Goal: Information Seeking & Learning: Learn about a topic

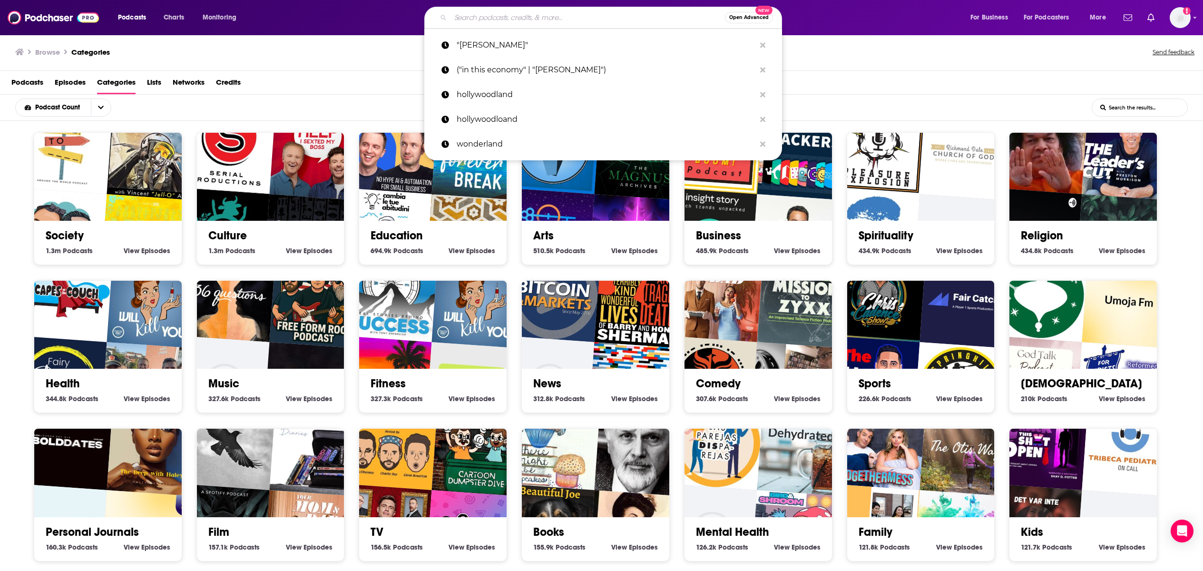
click at [490, 16] on input "Search podcasts, credits, & more..." at bounding box center [587, 17] width 274 height 15
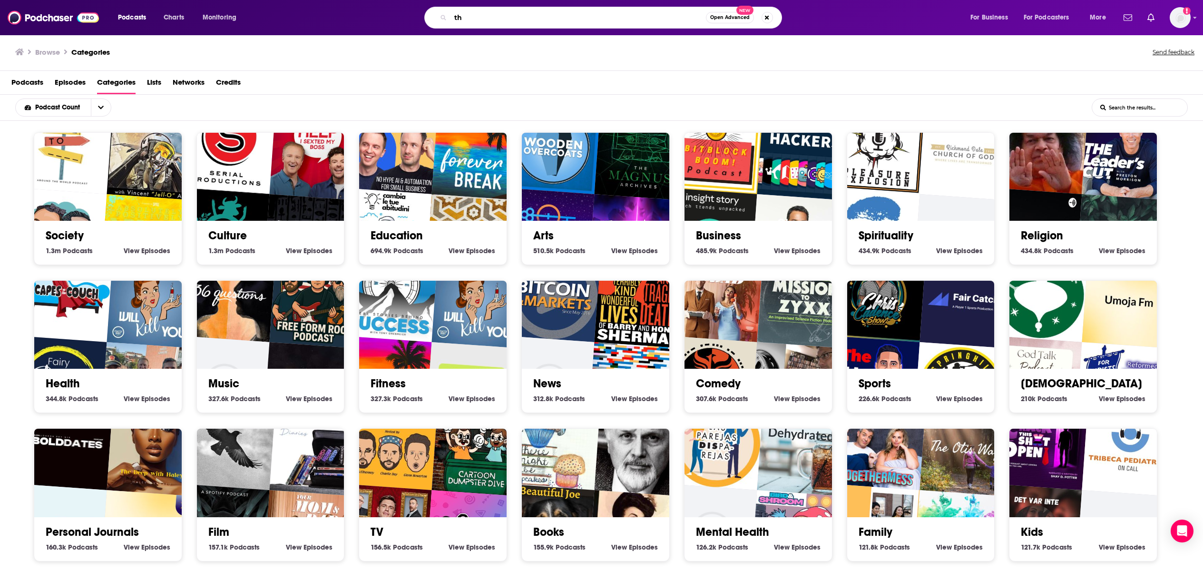
type input "t"
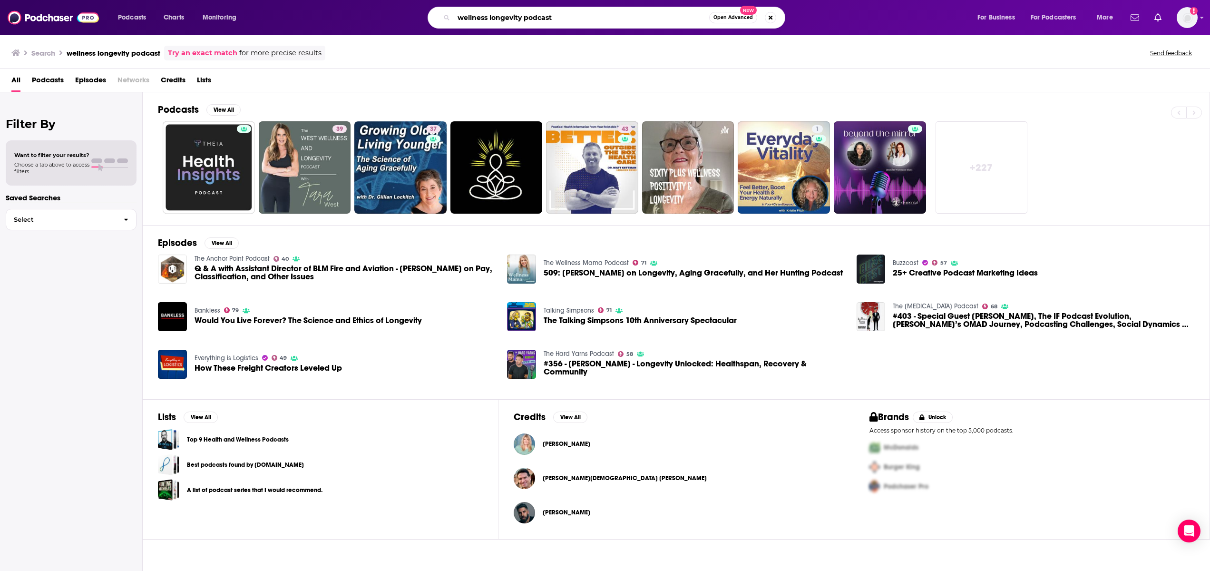
click at [639, 18] on input "wellness longevity podcast" at bounding box center [581, 17] width 255 height 15
drag, startPoint x: 640, startPoint y: 18, endPoint x: 485, endPoint y: 10, distance: 154.8
click at [485, 10] on input "wellness longevity podcast" at bounding box center [581, 17] width 255 height 15
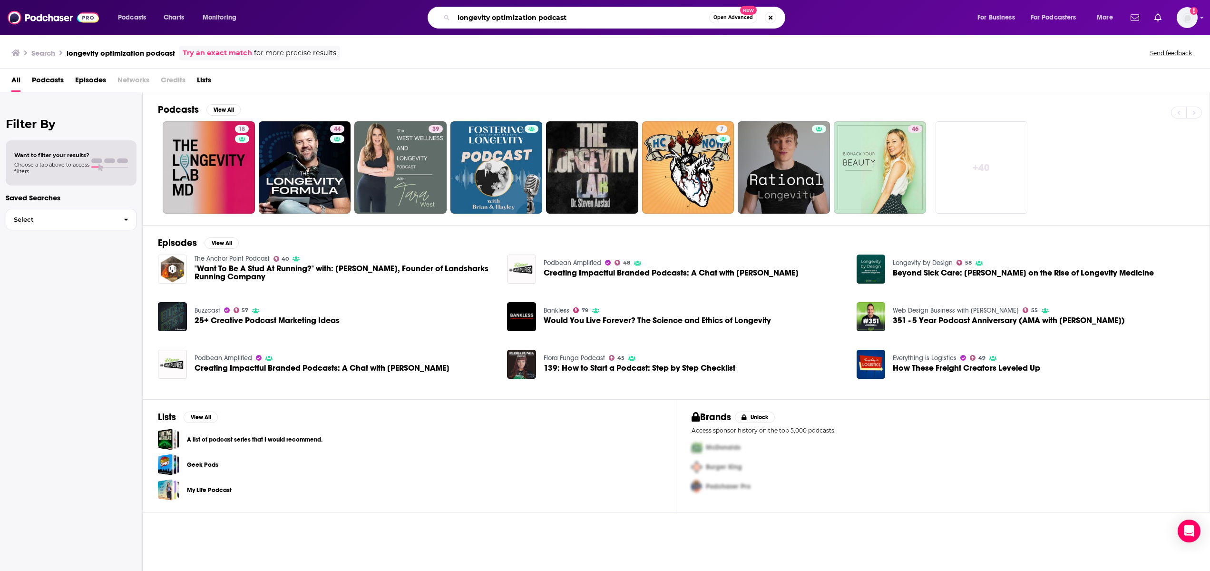
click at [595, 16] on input "longevity optimization podcast" at bounding box center [581, 17] width 255 height 15
click at [540, 15] on input "longevity optimization podcast" at bounding box center [581, 17] width 255 height 15
type input "longevity optimization"
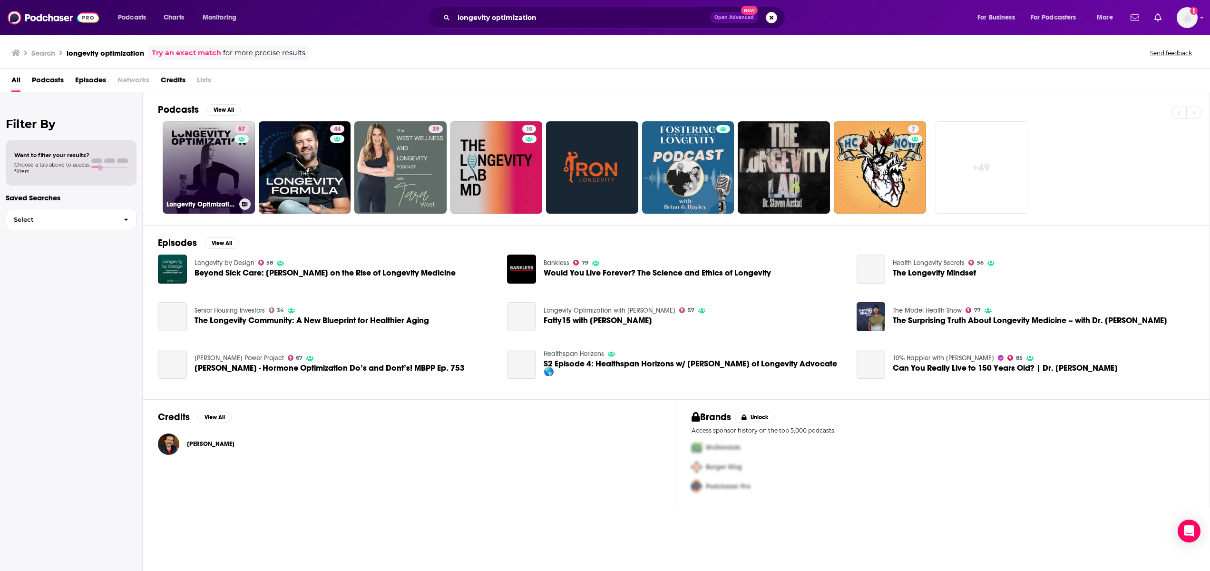
click at [219, 159] on link "57 Longevity Optimization with [PERSON_NAME]" at bounding box center [209, 167] width 92 height 92
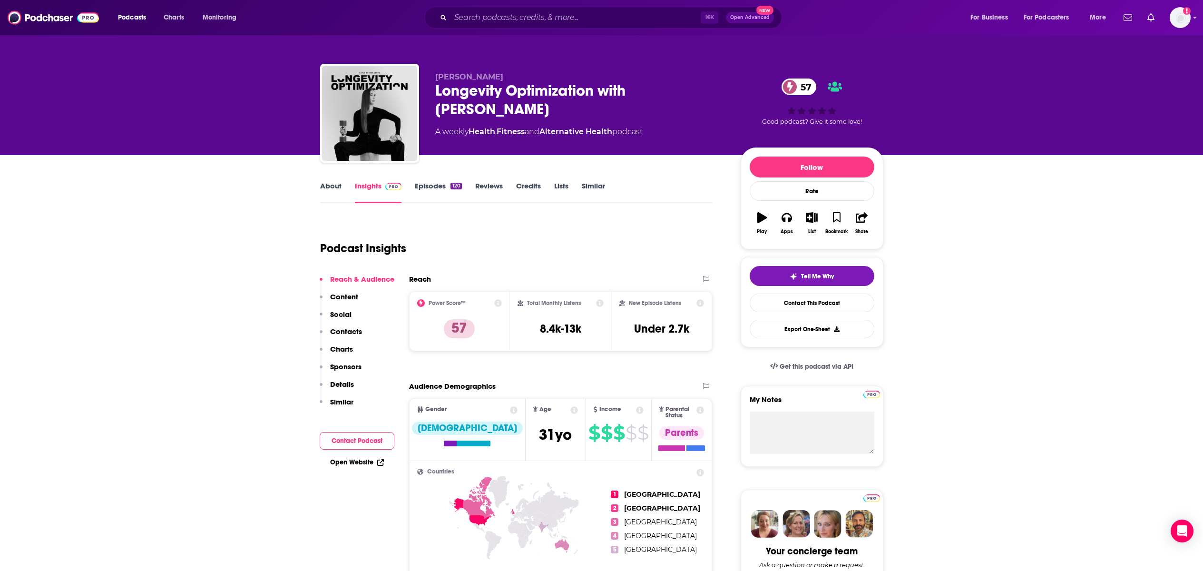
click at [601, 305] on icon at bounding box center [600, 303] width 8 height 8
click at [701, 304] on icon at bounding box center [700, 303] width 8 height 8
click at [605, 326] on div "Total Monthly Listens 8.4k-13k" at bounding box center [560, 321] width 101 height 60
click at [605, 304] on div "Total Monthly Listens 8.4k-13k" at bounding box center [560, 321] width 101 height 60
click at [603, 304] on icon at bounding box center [600, 303] width 8 height 8
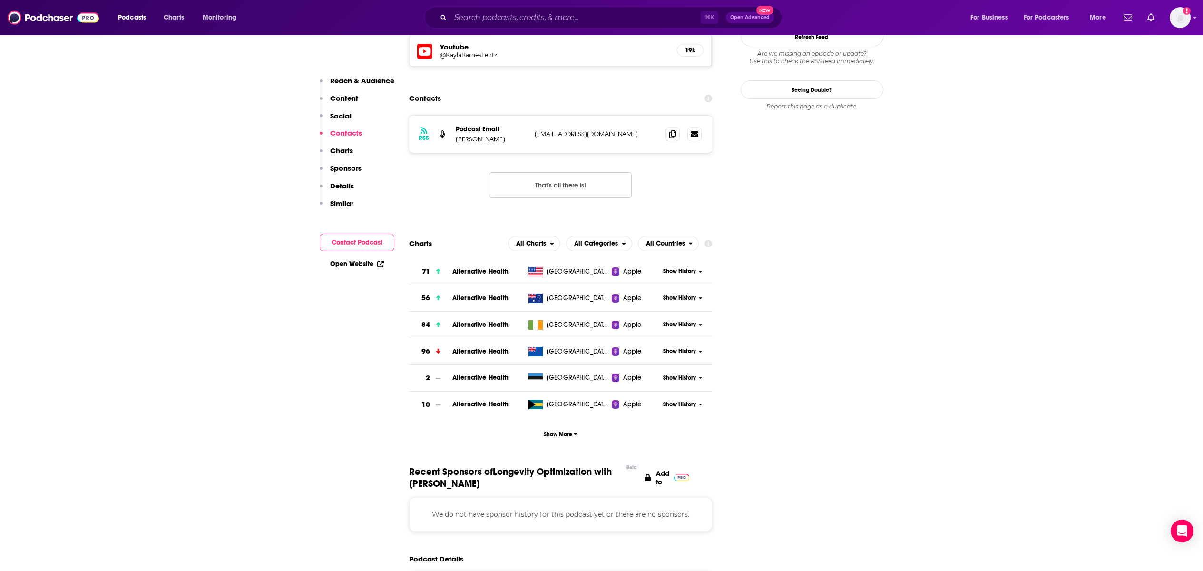
scroll to position [872, 0]
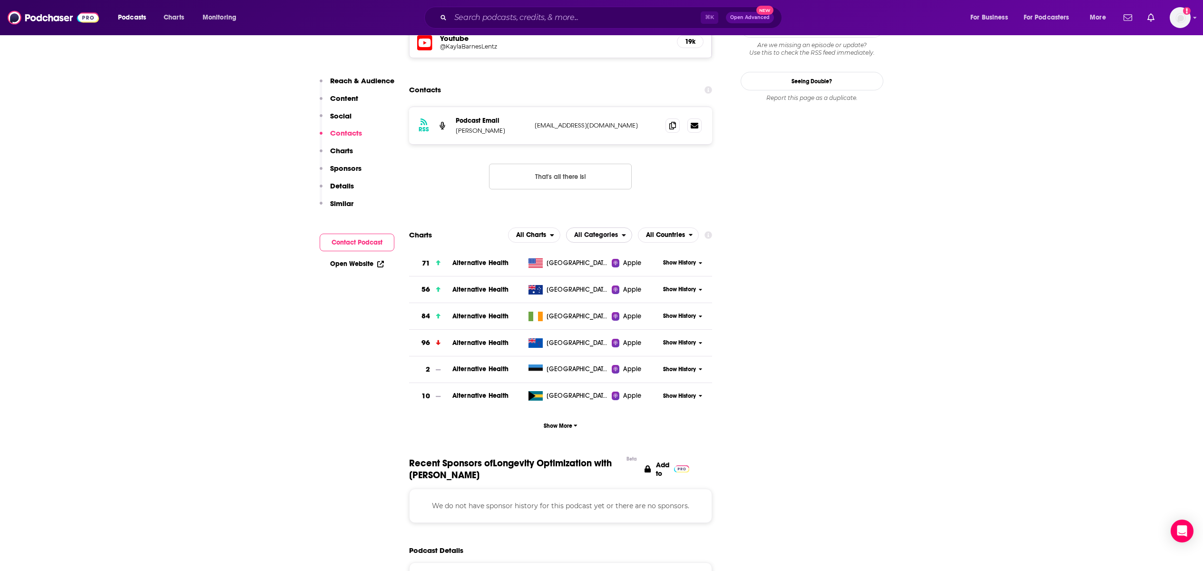
click at [617, 232] on span "All Categories" at bounding box center [596, 235] width 44 height 7
click at [538, 232] on span "All Charts" at bounding box center [531, 235] width 30 height 7
click at [529, 273] on span "Spotify Charts" at bounding box center [534, 276] width 40 height 6
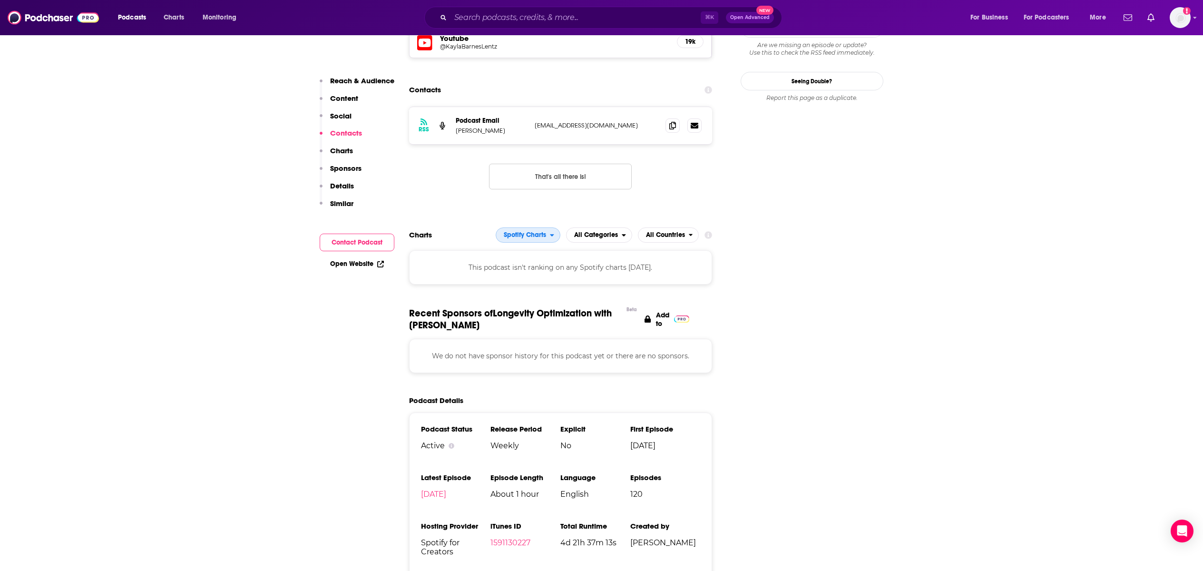
click at [549, 227] on span "Spotify Charts" at bounding box center [523, 235] width 54 height 16
click at [544, 261] on span "Apple Charts" at bounding box center [527, 264] width 52 height 6
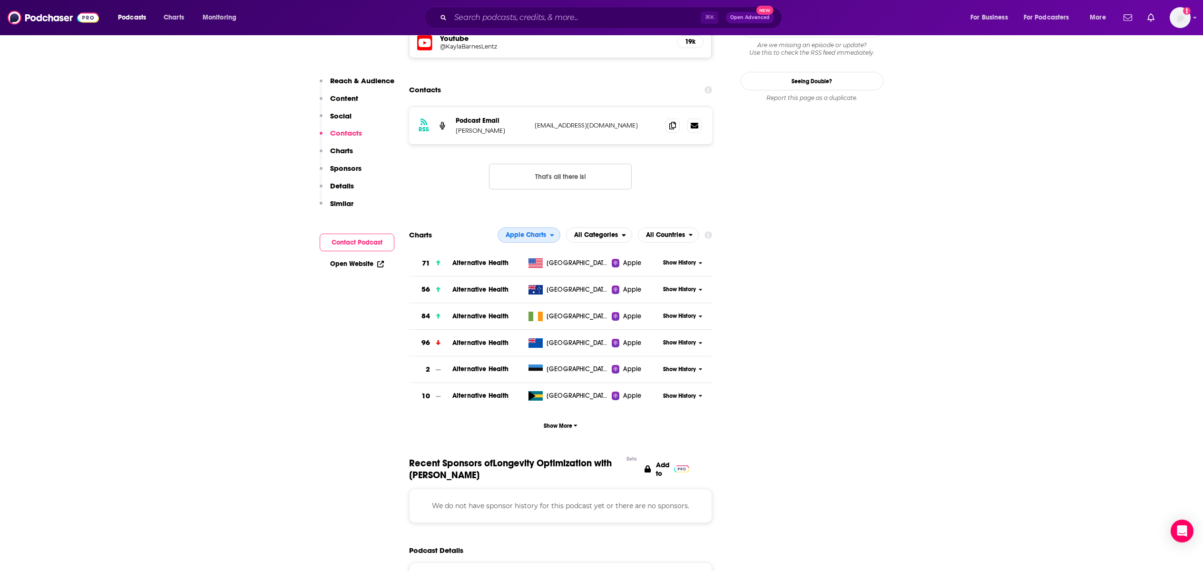
click at [541, 232] on span "Apple Charts" at bounding box center [526, 235] width 40 height 7
click at [537, 249] on span "All Charts" at bounding box center [528, 252] width 50 height 6
click at [560, 422] on span "Show More" at bounding box center [561, 425] width 34 height 7
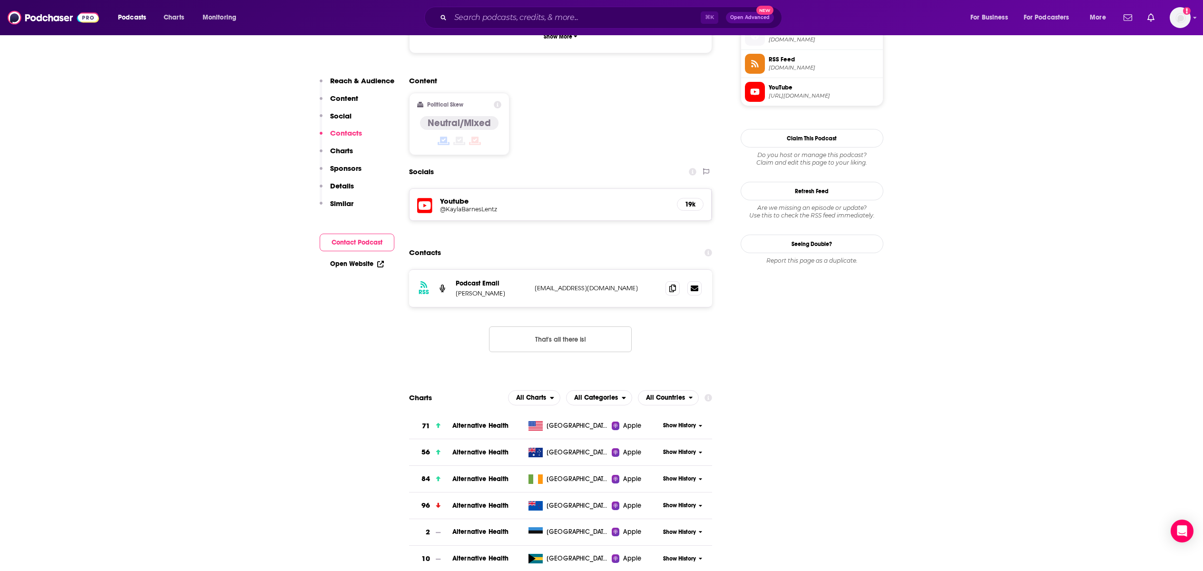
scroll to position [826, 0]
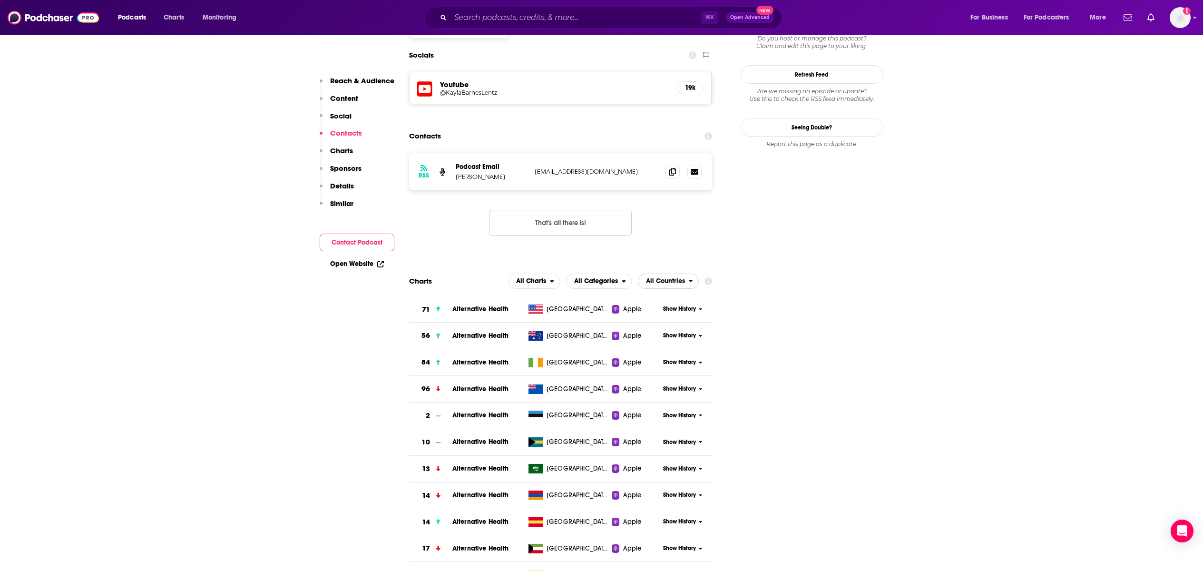
click at [676, 278] on span "All Countries" at bounding box center [665, 281] width 39 height 7
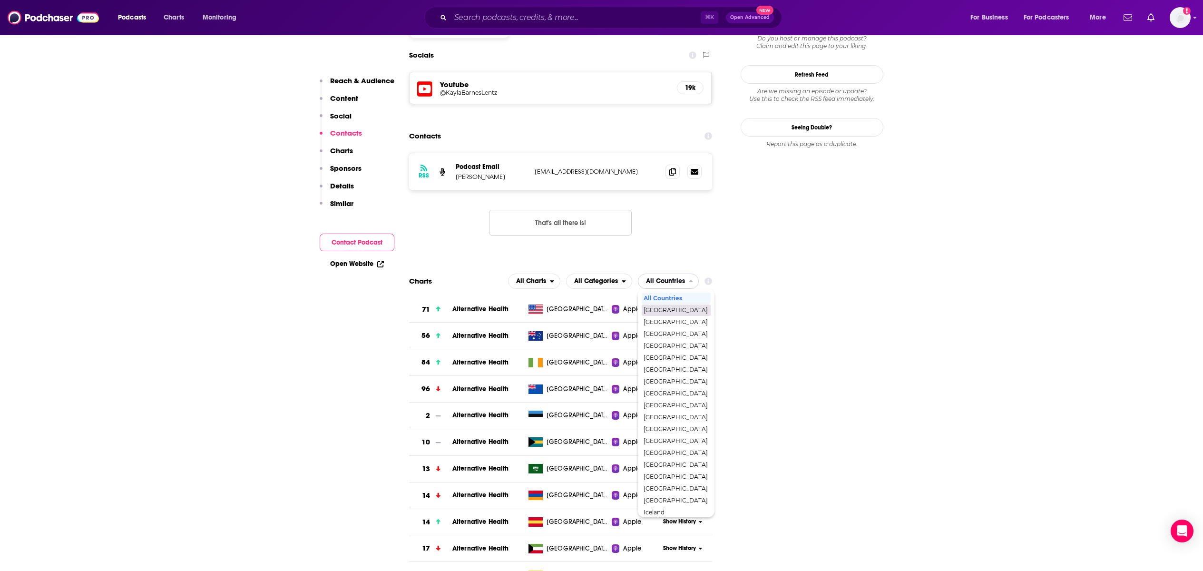
click at [685, 307] on span "[GEOGRAPHIC_DATA]" at bounding box center [675, 310] width 64 height 6
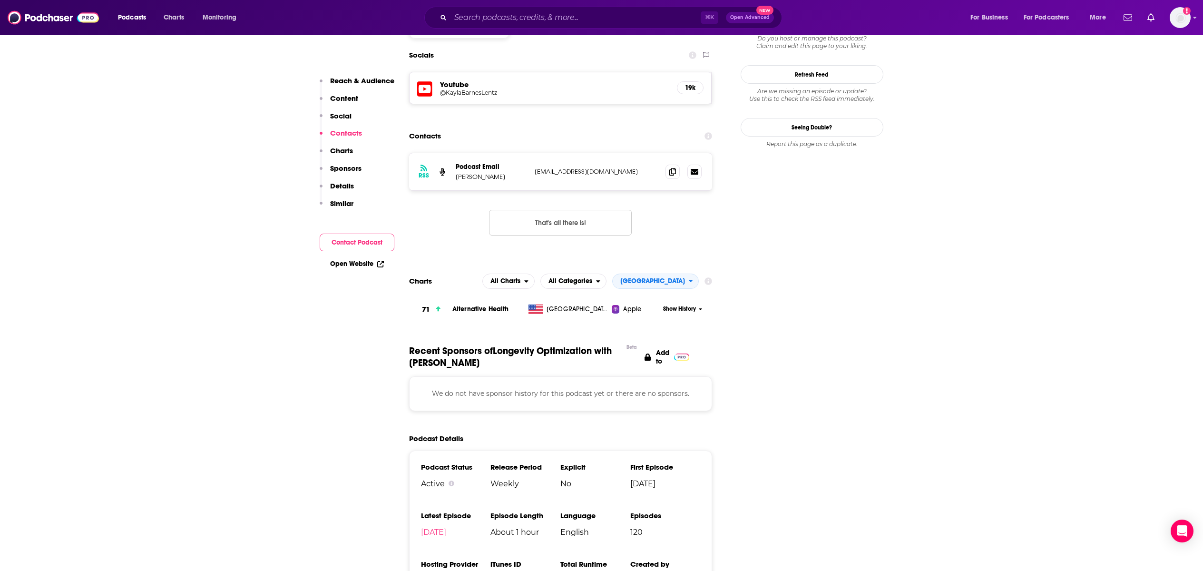
click at [699, 306] on icon at bounding box center [701, 309] width 4 height 6
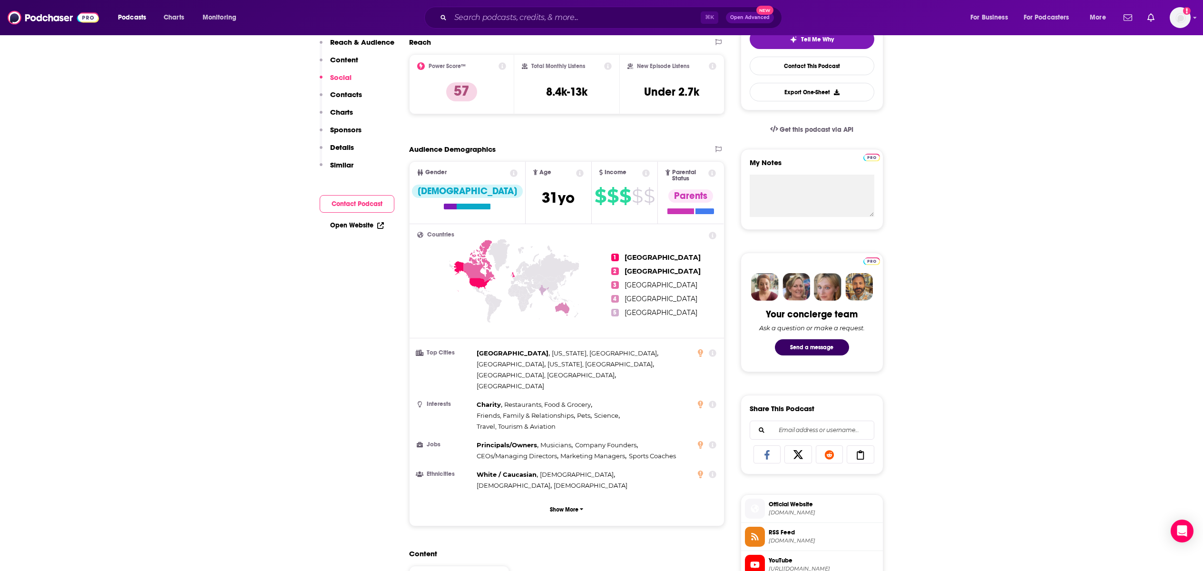
scroll to position [0, 0]
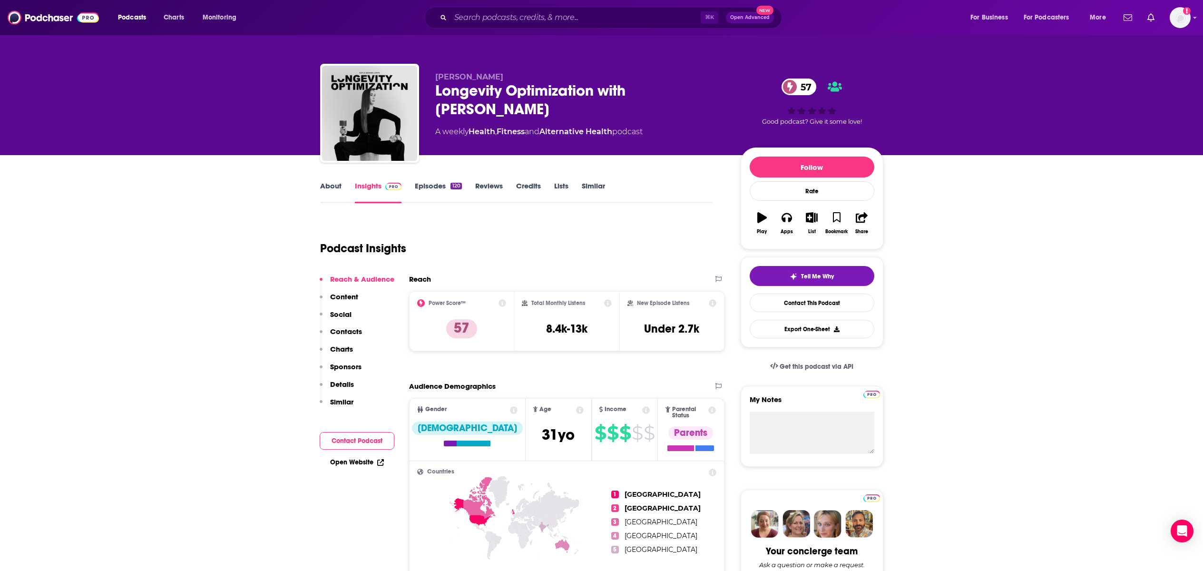
click at [610, 304] on icon at bounding box center [608, 303] width 8 height 8
drag, startPoint x: 653, startPoint y: 261, endPoint x: 577, endPoint y: 211, distance: 91.7
click at [609, 307] on div "Total Monthly Listens 8.4k-13k" at bounding box center [567, 321] width 90 height 44
click at [609, 301] on icon at bounding box center [608, 303] width 8 height 8
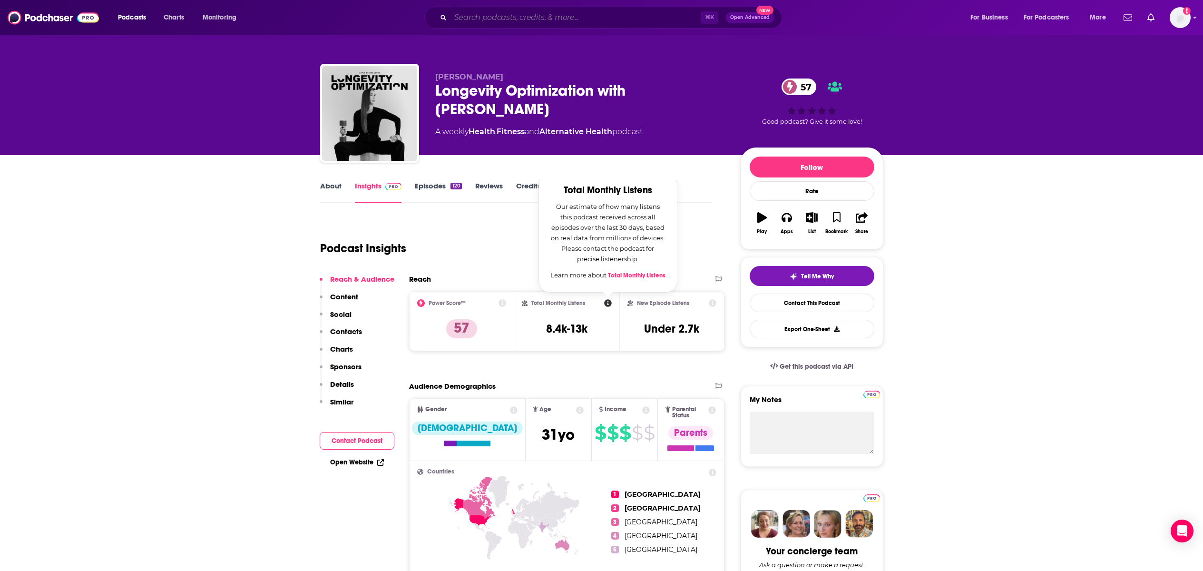
click at [531, 18] on input "Search podcasts, credits, & more..." at bounding box center [575, 17] width 250 height 15
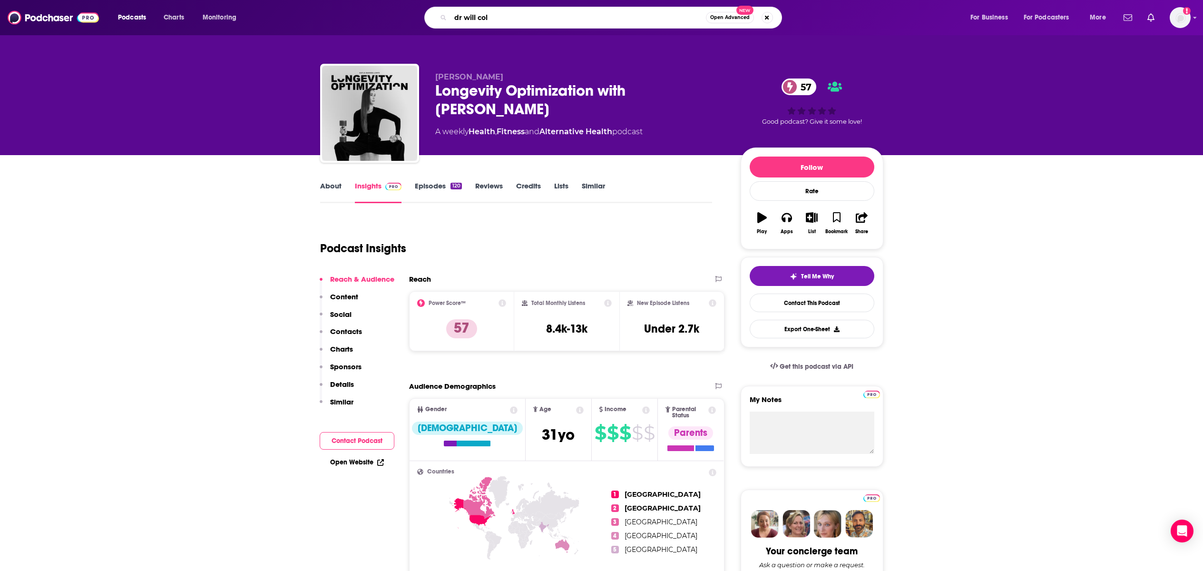
type input "dr [PERSON_NAME]"
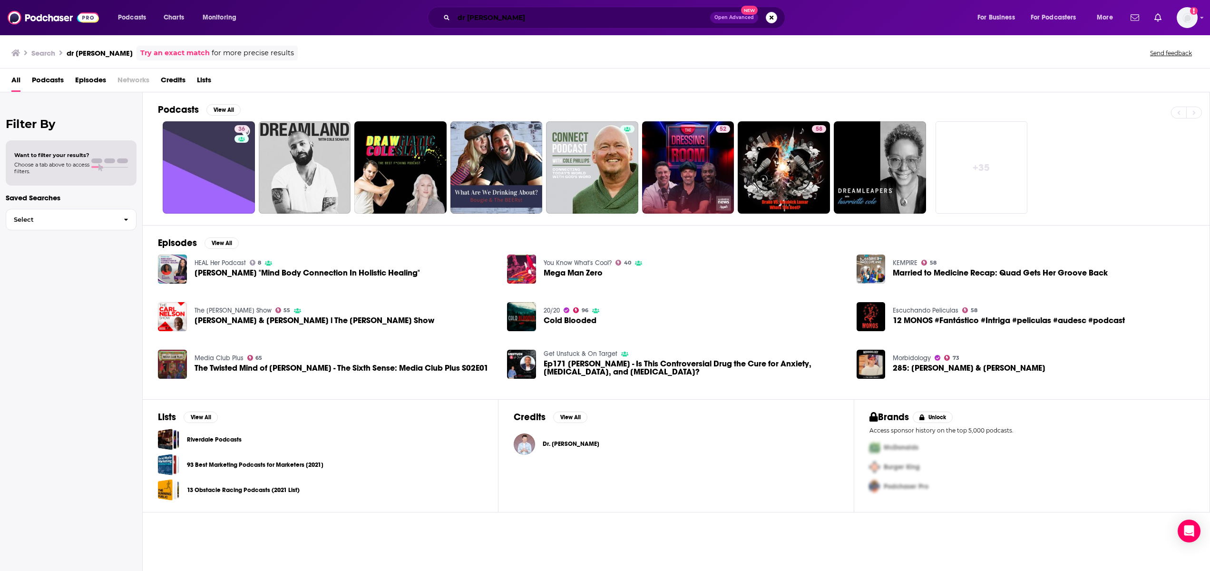
click at [485, 18] on input "dr [PERSON_NAME]" at bounding box center [582, 17] width 256 height 15
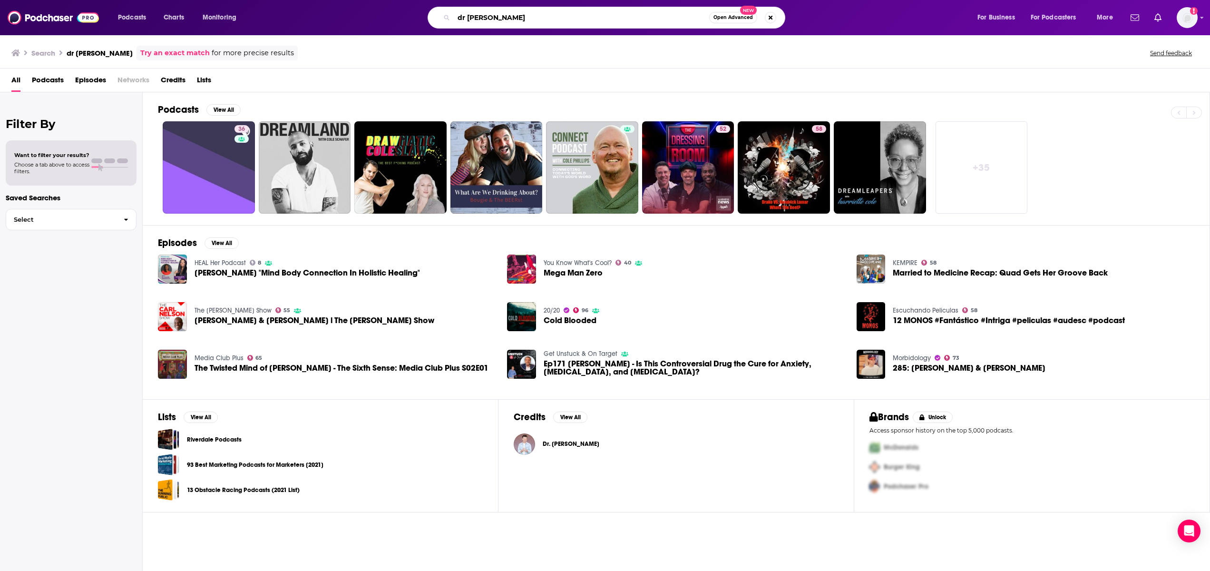
click at [485, 18] on input "dr [PERSON_NAME]" at bounding box center [581, 17] width 255 height 15
type input "the art of being well"
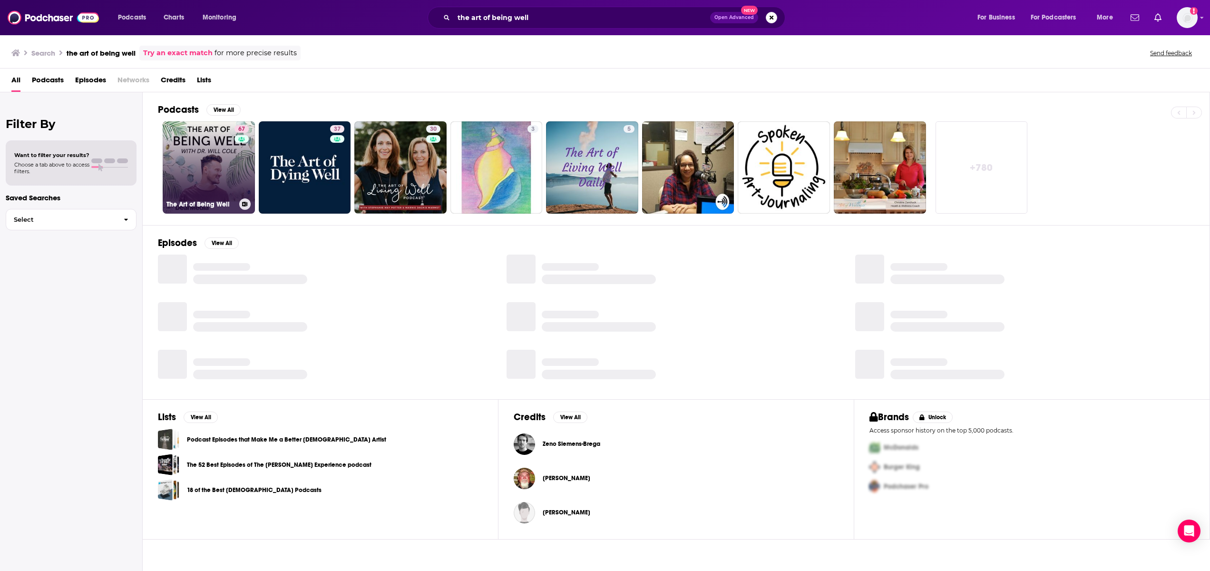
click at [195, 153] on link "67 The Art of Being Well" at bounding box center [209, 167] width 92 height 92
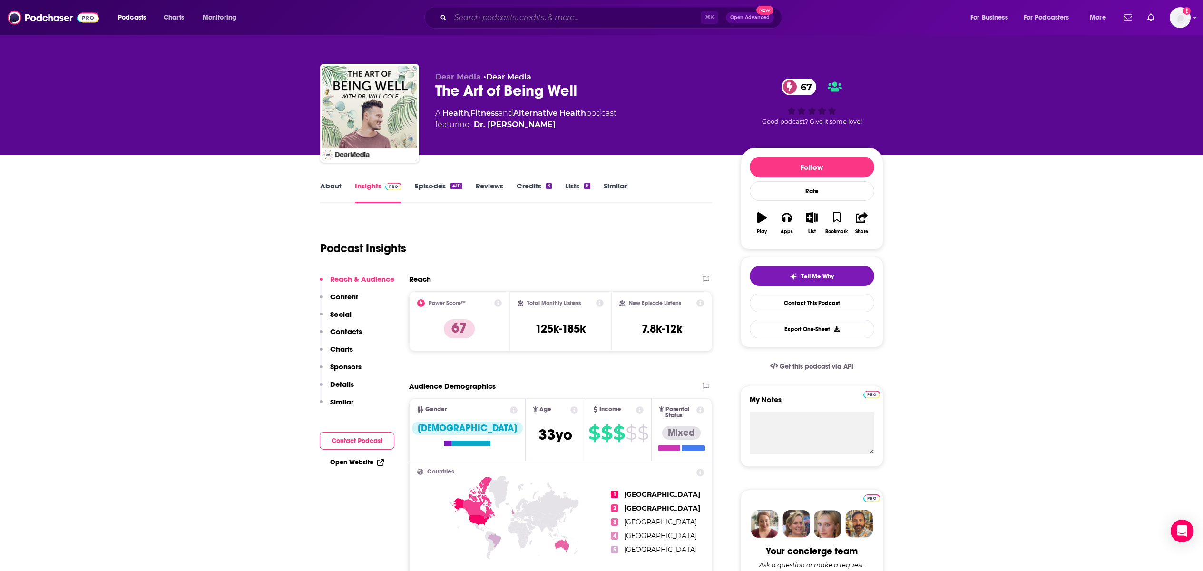
click at [506, 19] on input "Search podcasts, credits, & more..." at bounding box center [575, 17] width 250 height 15
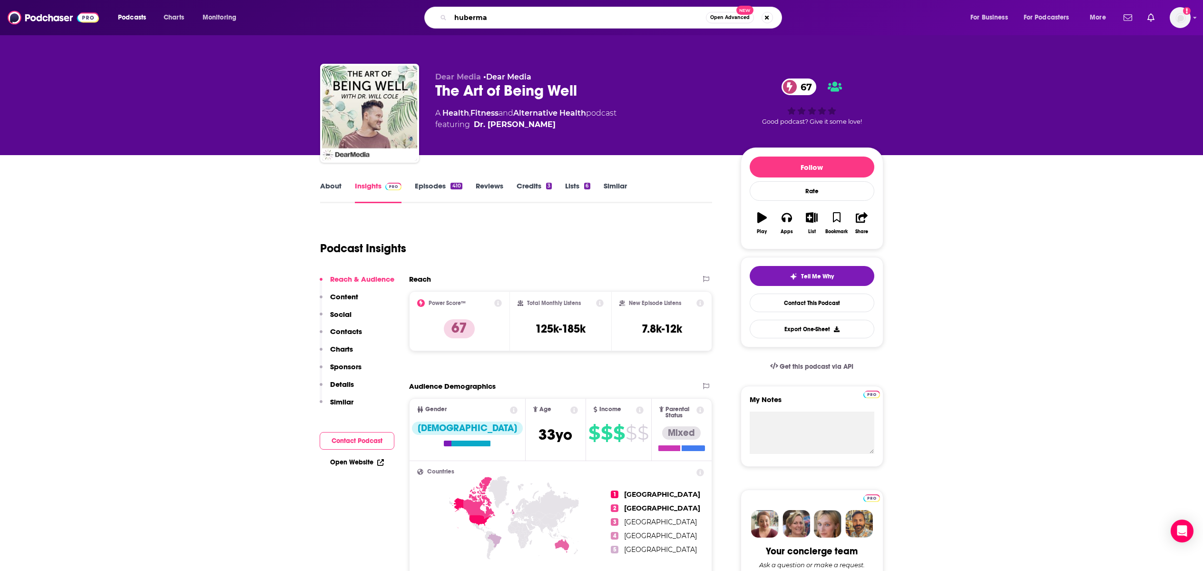
type input "huberman"
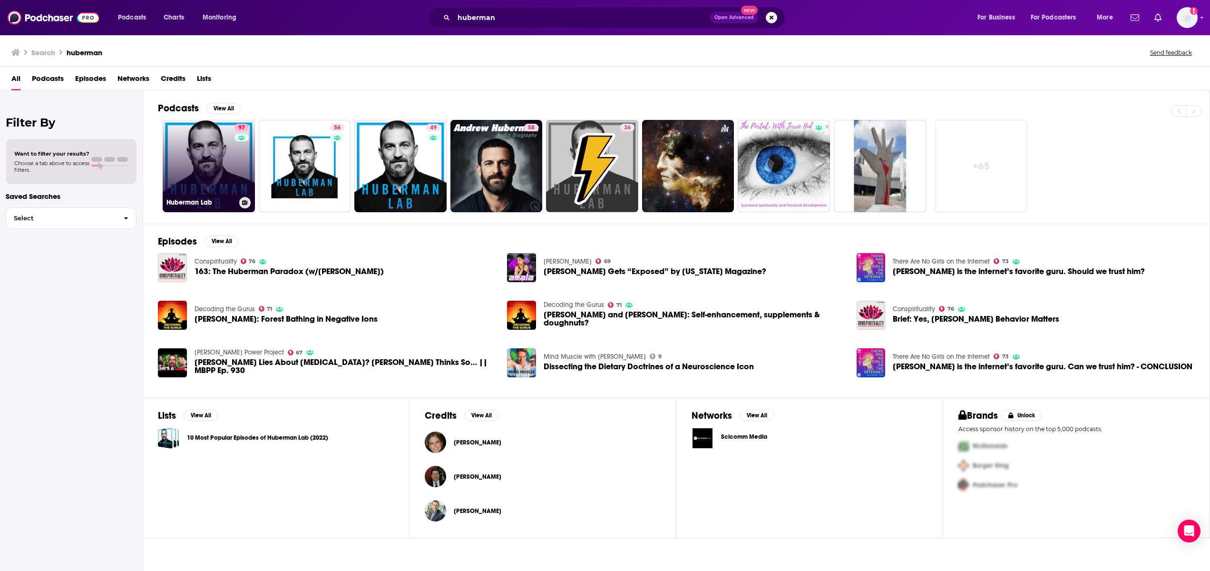
click at [212, 170] on link "97 Huberman Lab" at bounding box center [209, 166] width 92 height 92
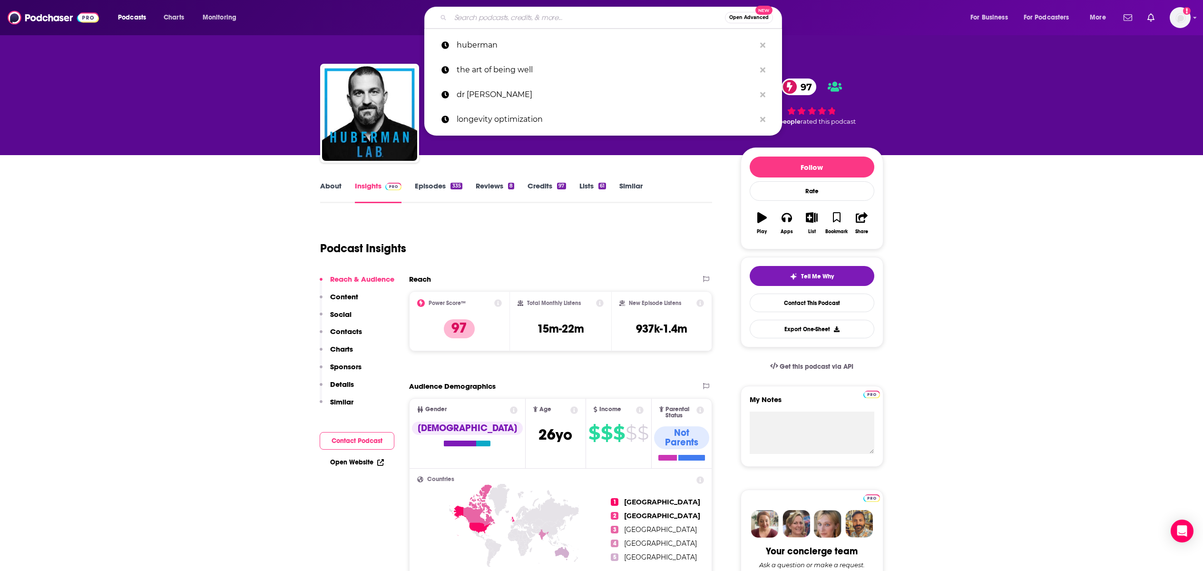
click at [520, 19] on input "Search podcasts, credits, & more..." at bounding box center [587, 17] width 274 height 15
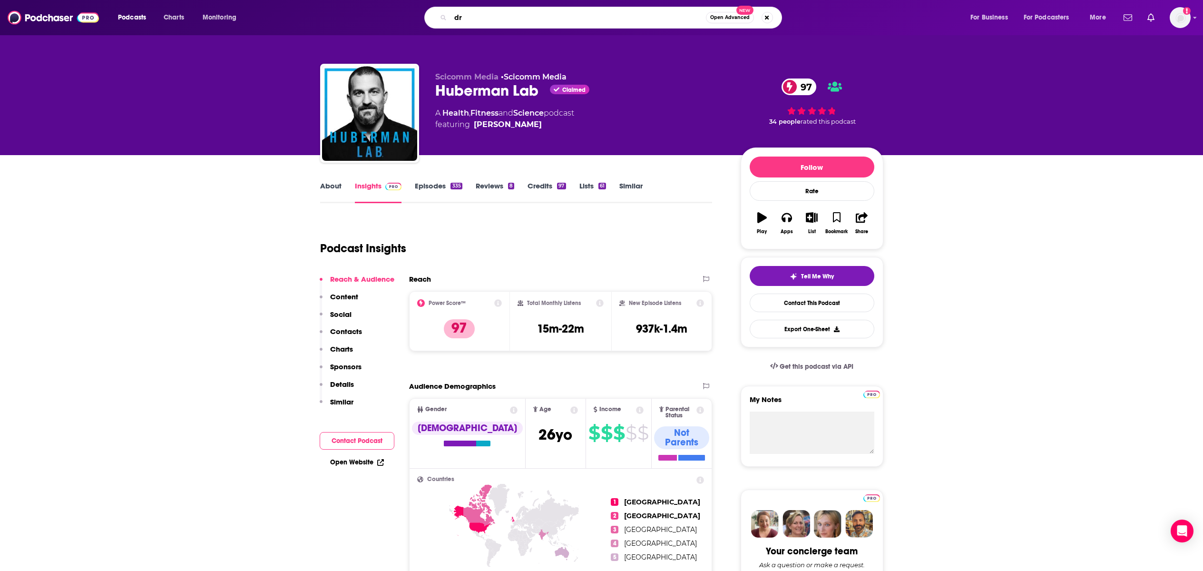
type input "d"
type input "[PERSON_NAME] drive podcast"
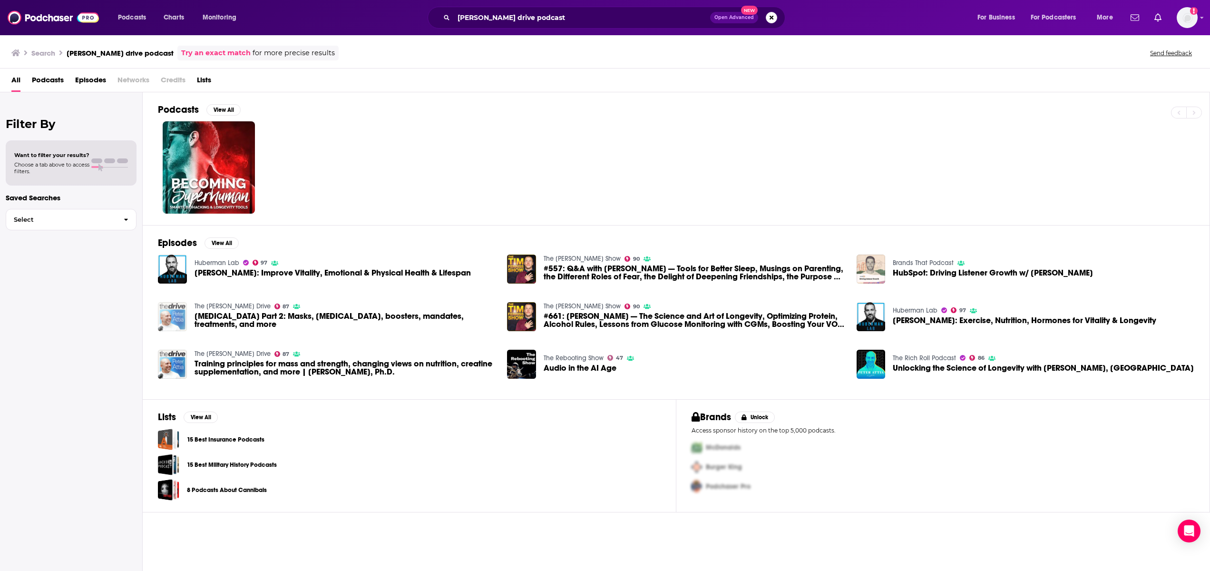
click at [166, 316] on img "COVID Part 2: Masks, long COVID, boosters, mandates, treatments, and more" at bounding box center [172, 316] width 29 height 29
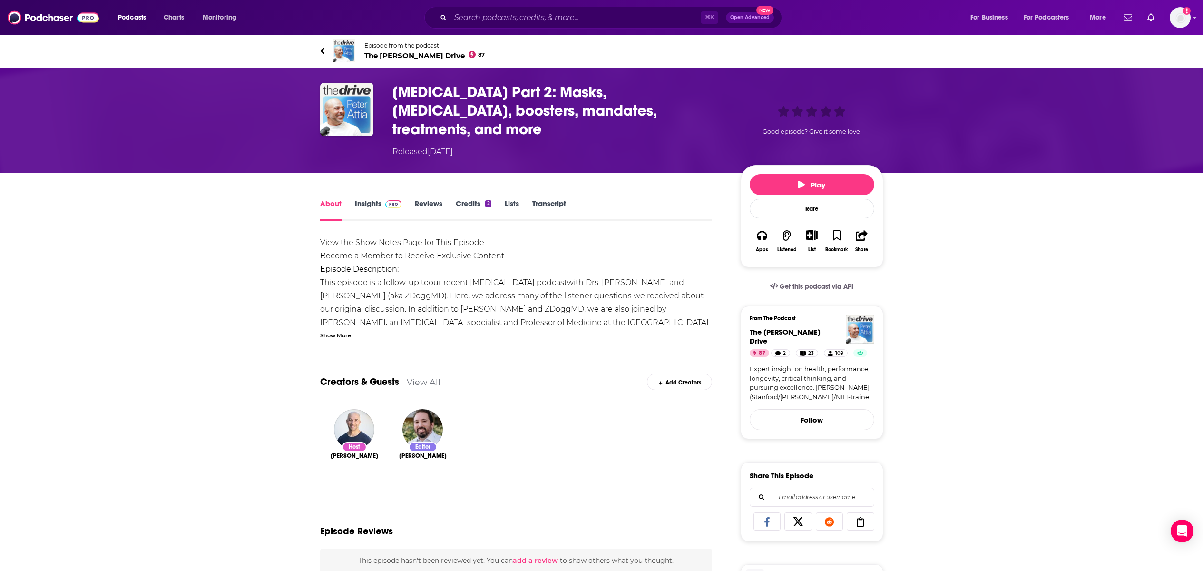
click at [409, 52] on span "The [PERSON_NAME] Drive 87" at bounding box center [424, 55] width 121 height 9
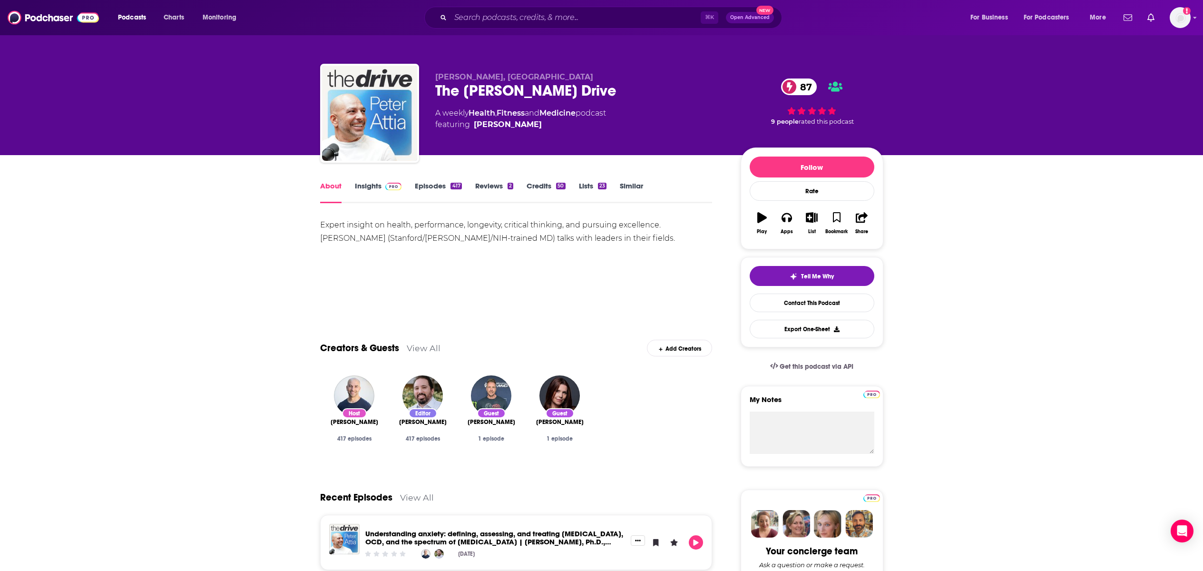
click at [359, 186] on link "Insights" at bounding box center [378, 192] width 47 height 22
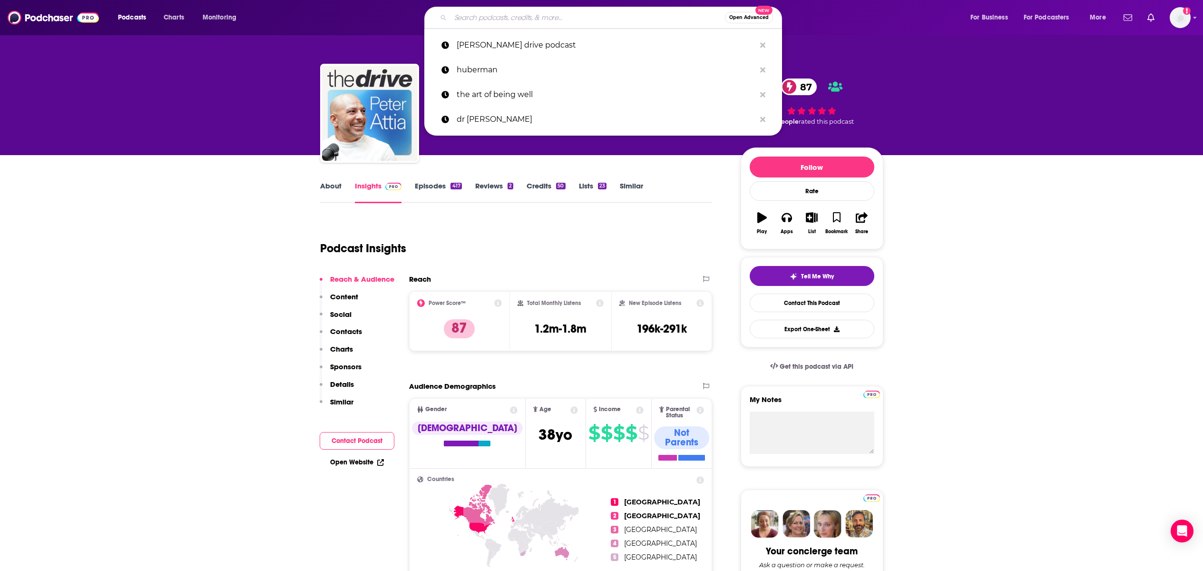
click at [493, 13] on input "Search podcasts, credits, & more..." at bounding box center [587, 17] width 274 height 15
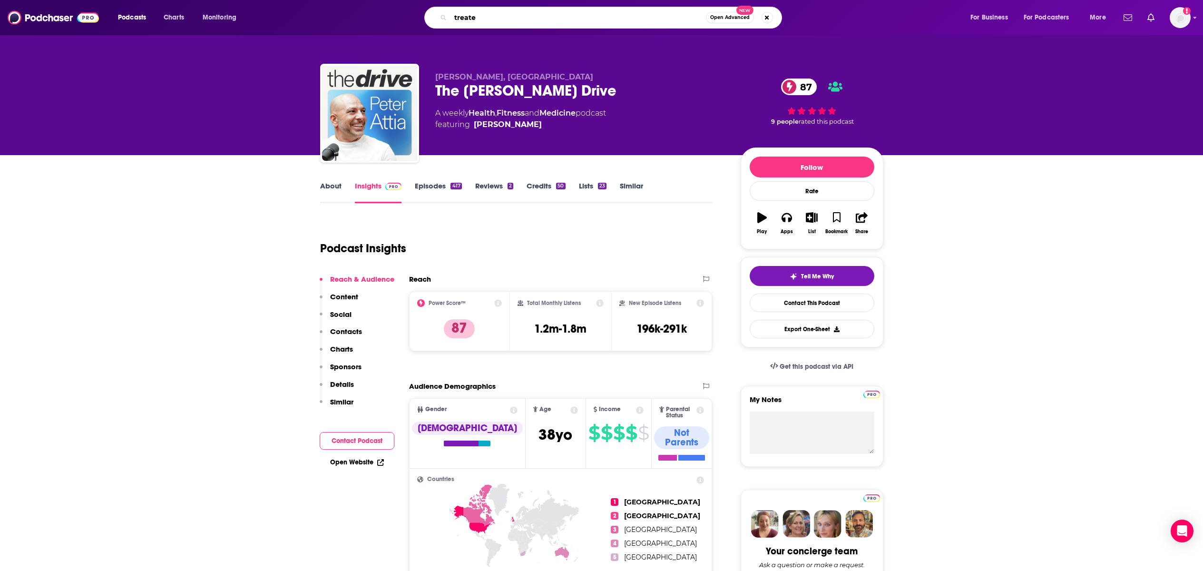
type input "treated"
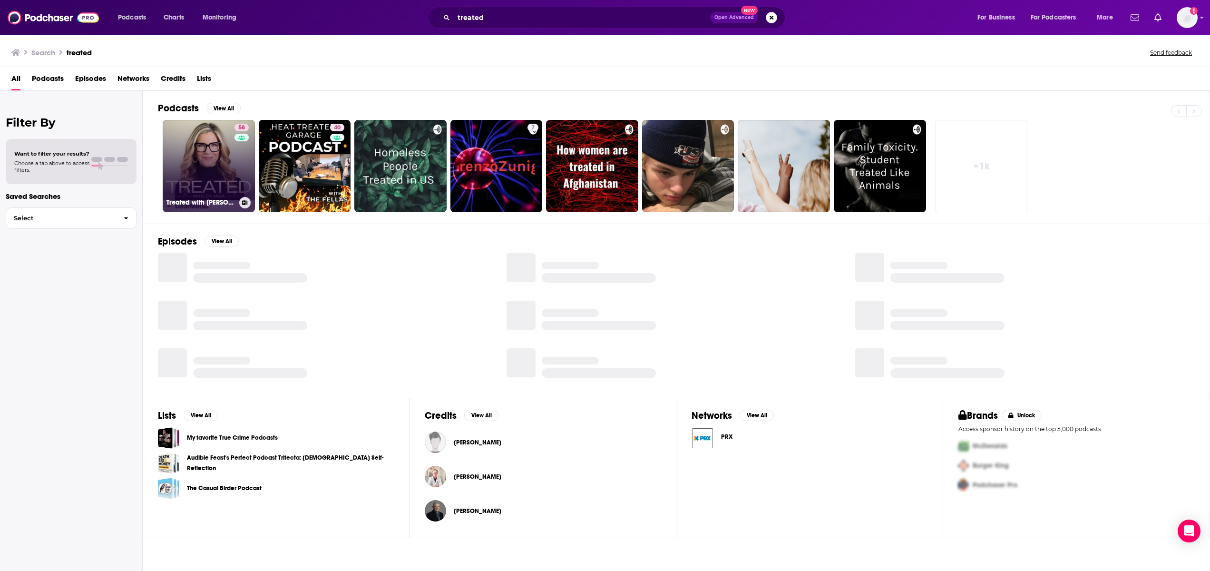
click at [192, 159] on link "58 Treated with [PERSON_NAME]" at bounding box center [209, 166] width 92 height 92
